Goal: Information Seeking & Learning: Learn about a topic

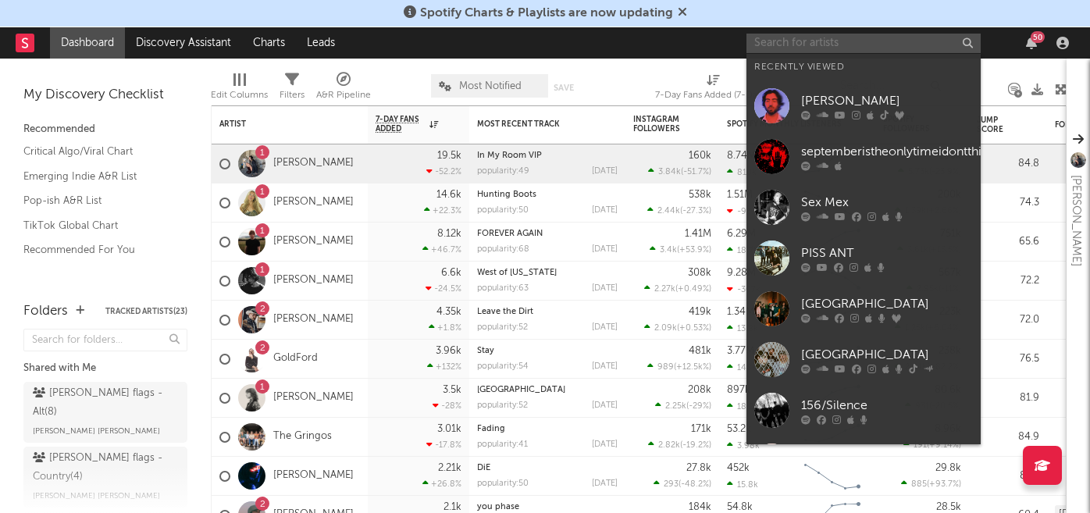
click at [787, 43] on input "text" at bounding box center [864, 44] width 234 height 20
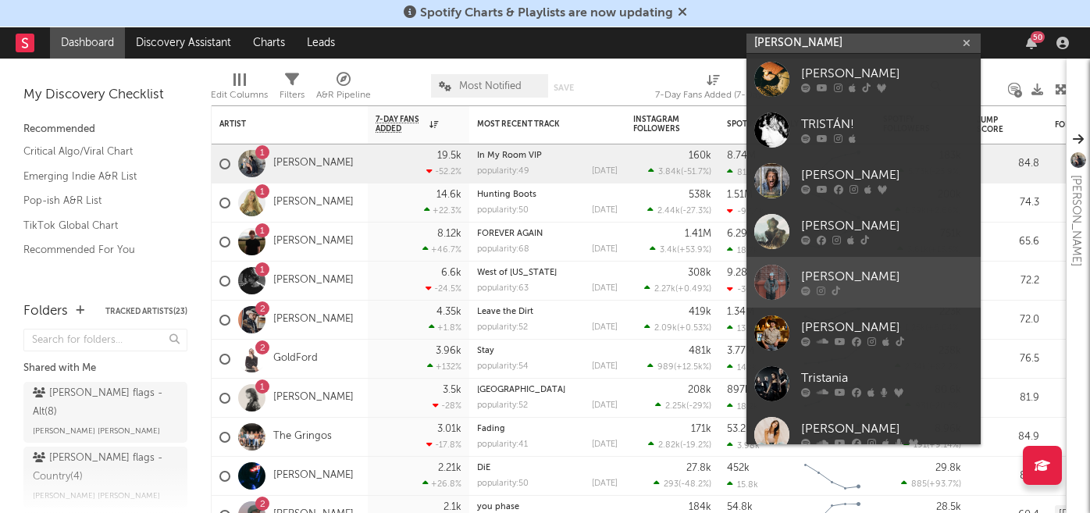
type input "tristan trin"
click at [819, 262] on link "Tristan Trincado" at bounding box center [864, 282] width 234 height 51
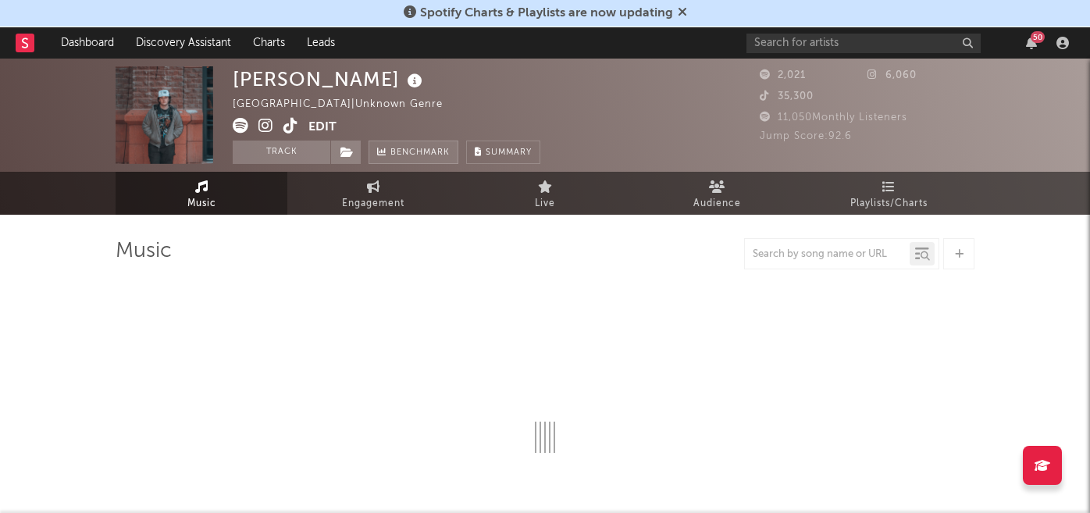
select select "1w"
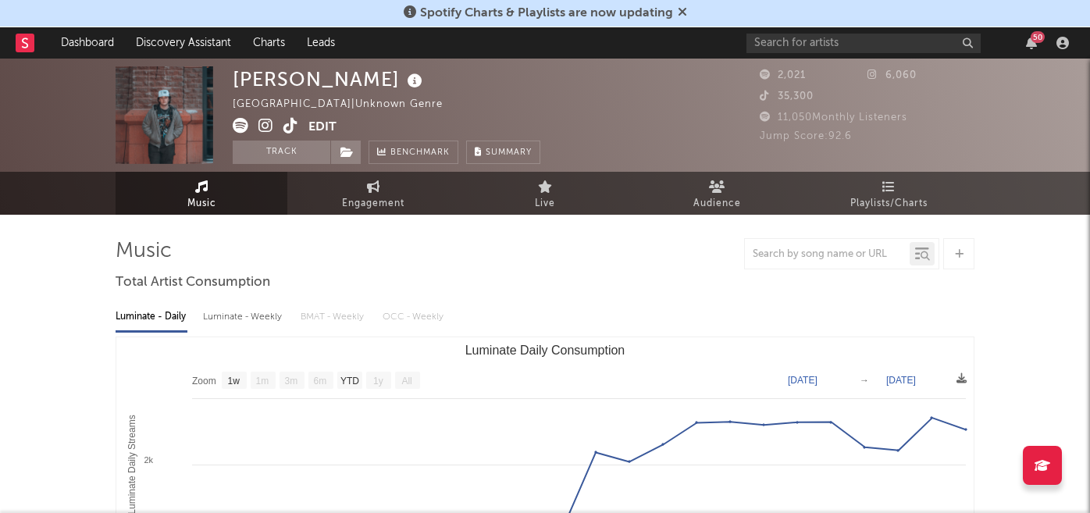
click at [267, 127] on icon at bounding box center [266, 126] width 15 height 16
click at [288, 130] on icon at bounding box center [291, 126] width 15 height 16
